Goal: Task Accomplishment & Management: Use online tool/utility

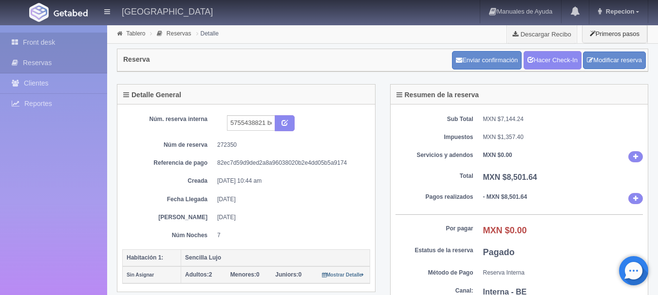
scroll to position [49, 0]
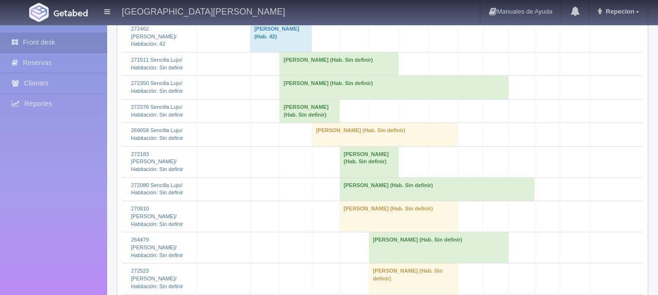
scroll to position [1425, 0]
click at [305, 99] on td "Kevin Ritter (Hab. Sin definir)" at bounding box center [393, 87] width 229 height 23
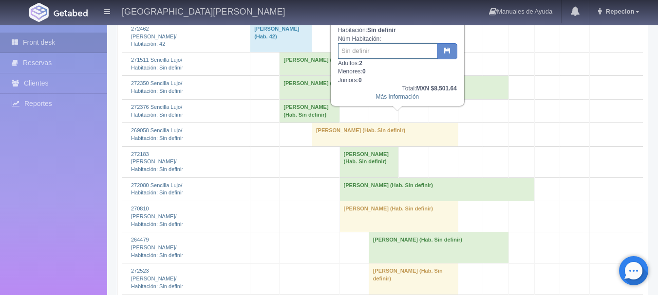
click at [388, 47] on input "text" at bounding box center [388, 51] width 100 height 16
type input "53"
click at [448, 52] on icon "button" at bounding box center [447, 50] width 6 height 6
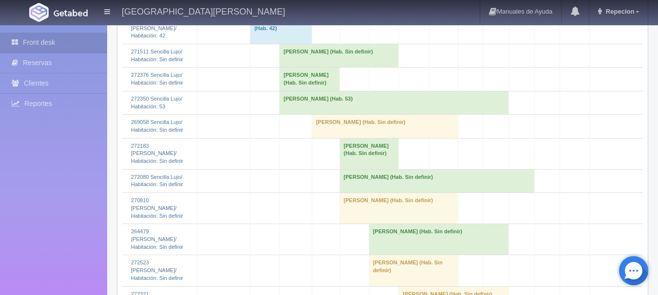
scroll to position [1460, 0]
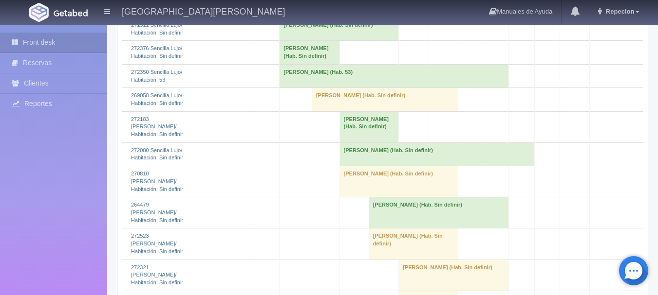
click at [320, 88] on td "Kevin Ritter (Hab. 53)" at bounding box center [393, 75] width 229 height 23
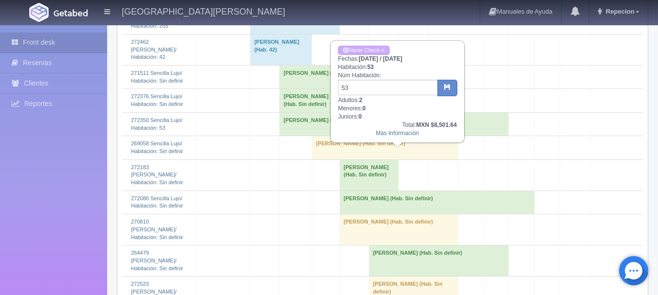
scroll to position [1412, 0]
click at [370, 50] on link "Hacer Check-n" at bounding box center [364, 50] width 52 height 9
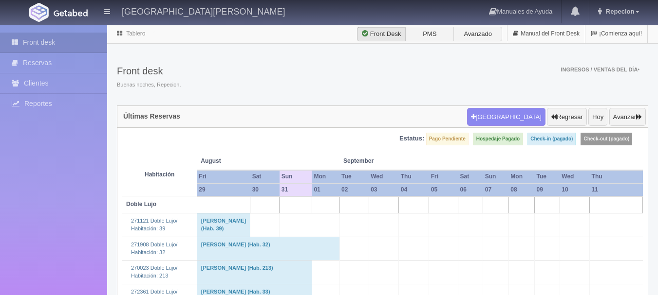
scroll to position [1412, 0]
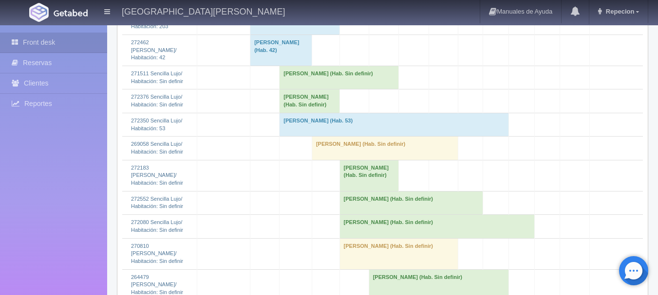
click at [297, 113] on td "[PERSON_NAME] (Hab. Sin definir)" at bounding box center [309, 101] width 60 height 23
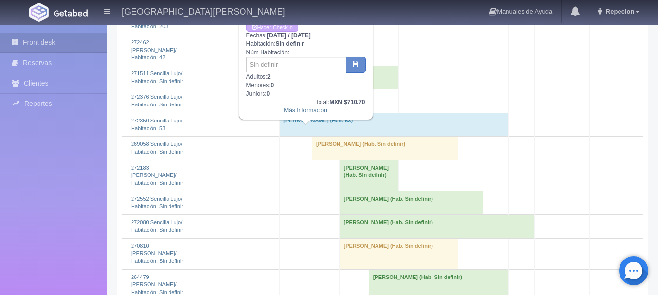
click at [297, 113] on td "Alejandro Avila (Hab. Sin definir)" at bounding box center [309, 101] width 60 height 23
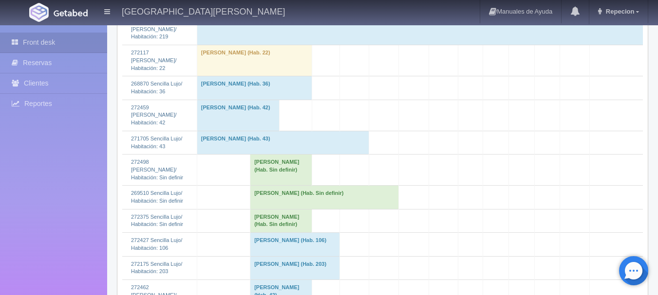
scroll to position [1168, 0]
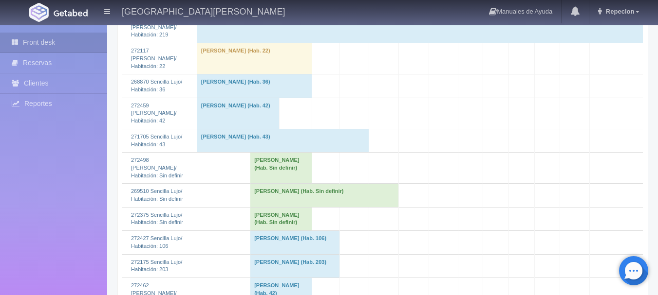
click at [272, 184] on td "Alfredo Salas Estrada (Hab. Sin definir)" at bounding box center [281, 168] width 62 height 31
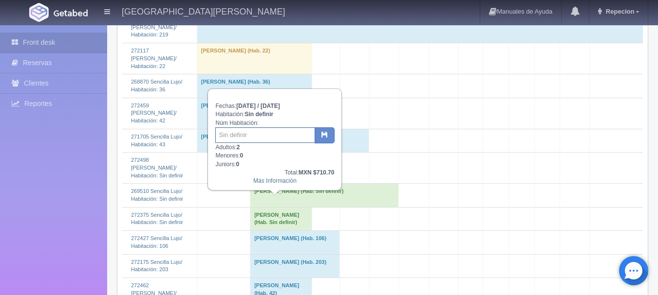
click at [246, 135] on input "text" at bounding box center [265, 136] width 100 height 16
type input "223"
click at [325, 133] on icon "button" at bounding box center [324, 134] width 6 height 6
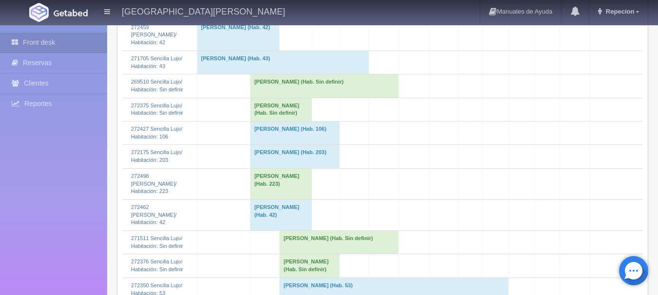
scroll to position [1266, 0]
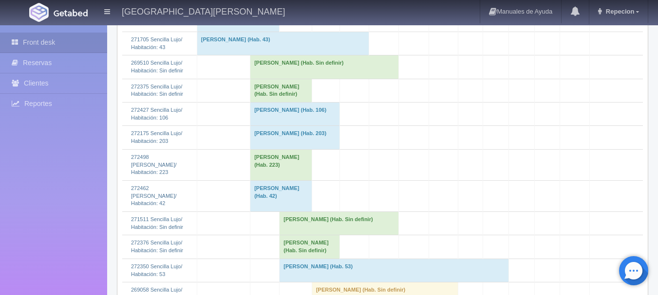
click at [277, 102] on td "[PERSON_NAME] (Hab. Sin definir)" at bounding box center [281, 90] width 62 height 23
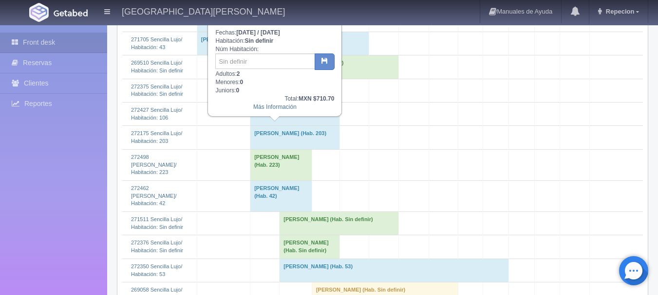
click at [277, 102] on td "[PERSON_NAME] (Hab. Sin definir)" at bounding box center [281, 90] width 62 height 23
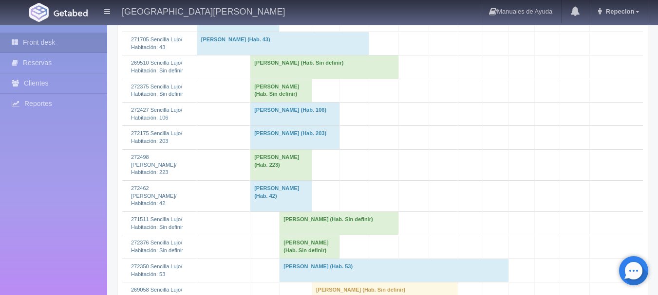
click at [271, 102] on td "[PERSON_NAME] (Hab. Sin definir)" at bounding box center [281, 90] width 62 height 23
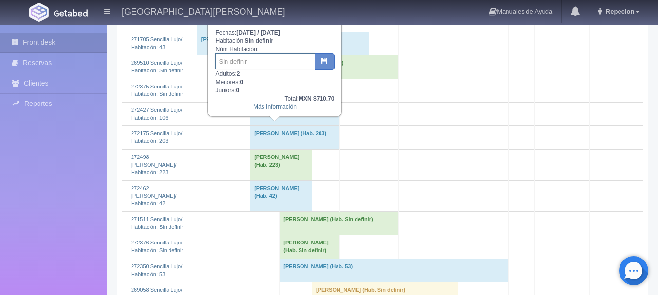
click at [259, 62] on input "text" at bounding box center [265, 62] width 100 height 16
type input "105"
click at [319, 64] on button "button" at bounding box center [324, 62] width 20 height 17
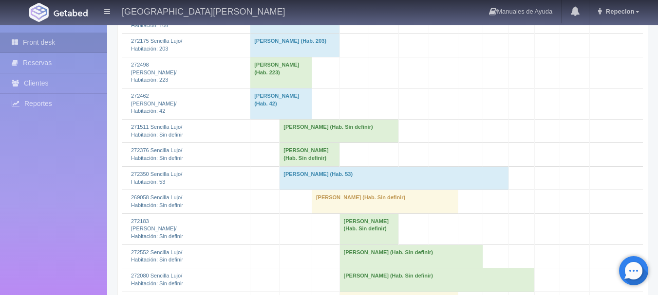
scroll to position [1363, 0]
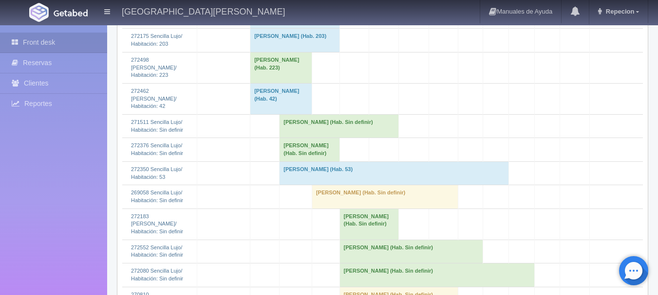
click at [298, 162] on td "[PERSON_NAME] (Hab. Sin definir)" at bounding box center [309, 149] width 60 height 23
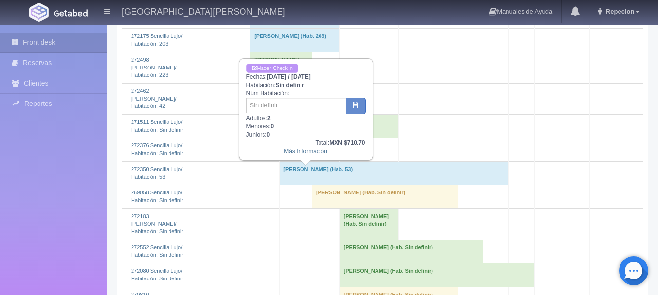
click at [278, 64] on link "Hacer Check-n" at bounding box center [272, 68] width 52 height 9
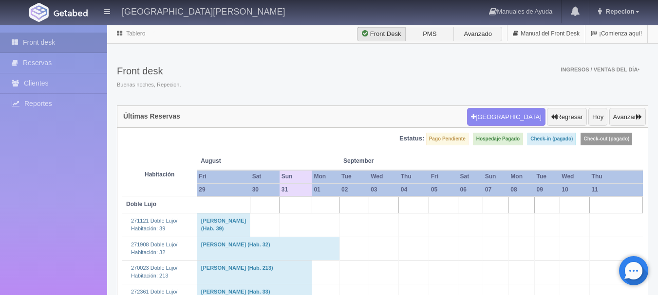
scroll to position [1363, 0]
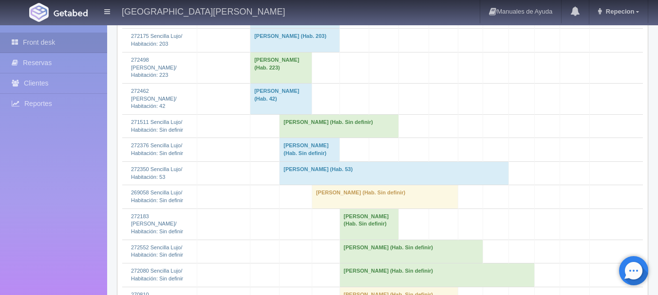
click at [302, 162] on td "[PERSON_NAME] (Hab. Sin definir)" at bounding box center [309, 149] width 60 height 23
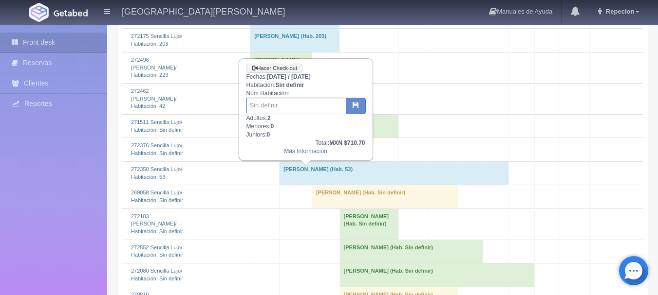
click at [284, 102] on input "text" at bounding box center [296, 106] width 100 height 16
type input "105"
click at [361, 110] on button "button" at bounding box center [356, 106] width 20 height 17
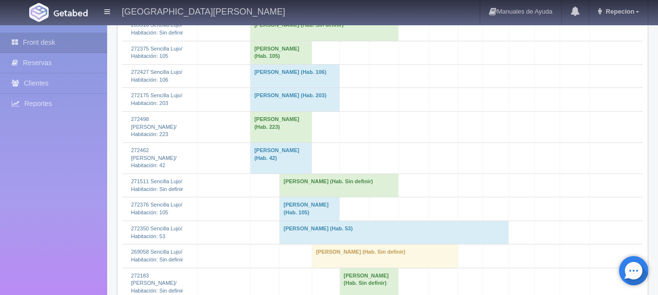
scroll to position [1363, 0]
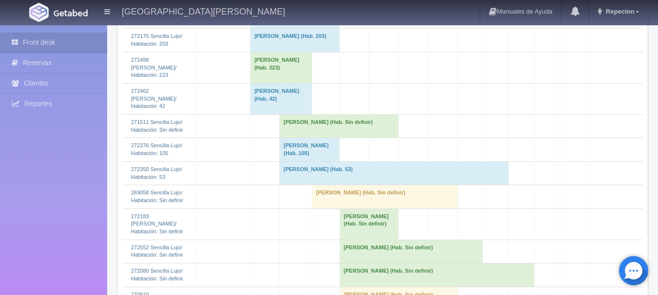
click at [310, 162] on td "Alejandro Avila (Hab. 105)" at bounding box center [309, 149] width 60 height 23
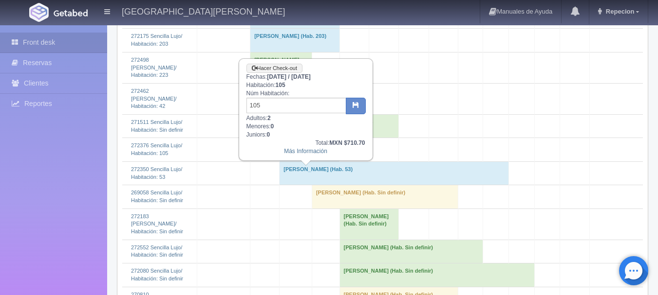
click at [306, 162] on td "Alejandro Avila (Hab. 105)" at bounding box center [309, 149] width 60 height 23
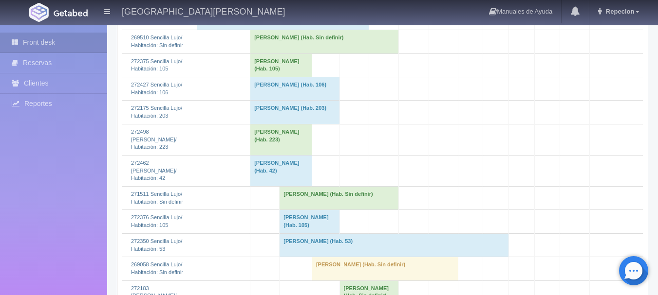
scroll to position [1266, 0]
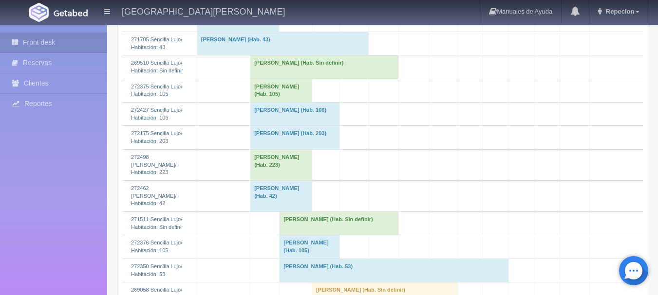
click at [264, 79] on td "[PERSON_NAME] (Hab. Sin definir)" at bounding box center [324, 66] width 148 height 23
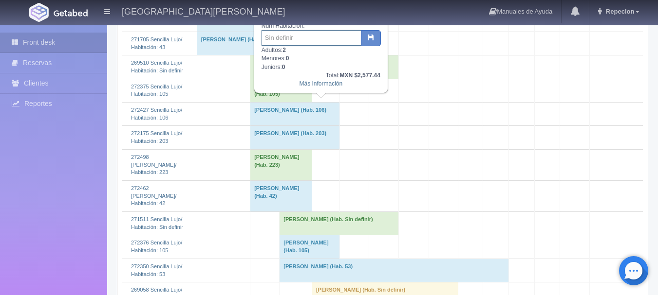
click at [298, 35] on input "text" at bounding box center [311, 38] width 100 height 16
type input "52"
click at [370, 40] on icon "button" at bounding box center [371, 37] width 6 height 6
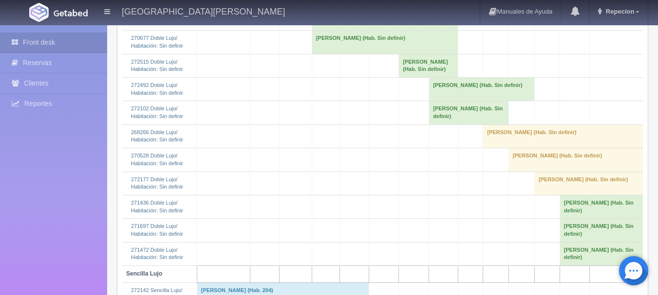
scroll to position [614, 0]
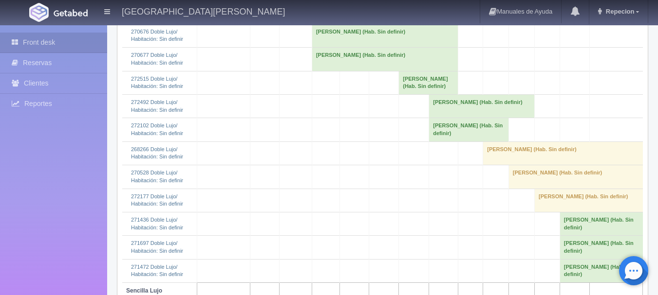
click at [311, 24] on td "[PERSON_NAME] (Hab. Sin definir)" at bounding box center [338, 11] width 119 height 23
click at [308, 24] on td "[PERSON_NAME] (Hab. Sin definir)" at bounding box center [338, 11] width 119 height 23
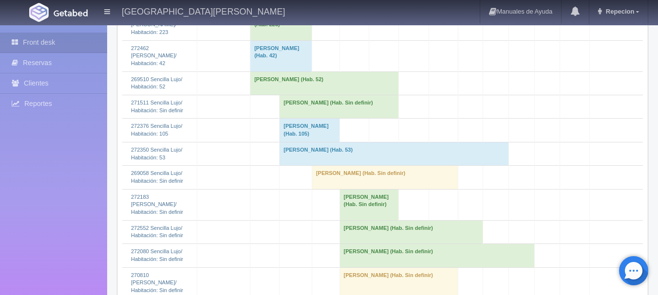
scroll to position [1393, 0]
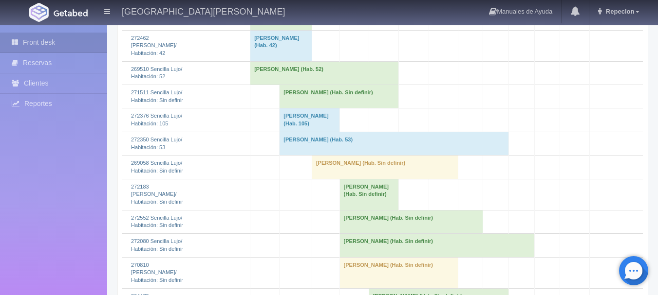
click at [334, 109] on td "[PERSON_NAME] (Hab. Sin definir)" at bounding box center [338, 96] width 119 height 23
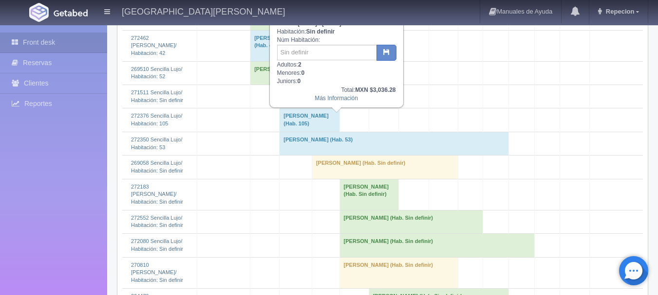
click at [334, 109] on td "[PERSON_NAME] (Hab. Sin definir)" at bounding box center [338, 96] width 119 height 23
